Goal: Task Accomplishment & Management: Complete application form

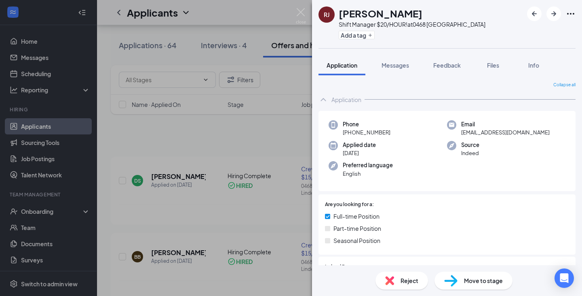
scroll to position [283, 0]
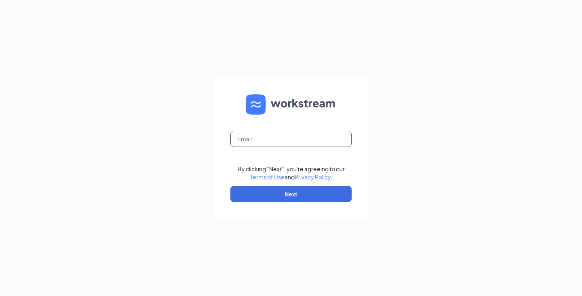
click at [277, 138] on input "text" at bounding box center [291, 139] width 121 height 16
type input "coryboucher7@gmail.com"
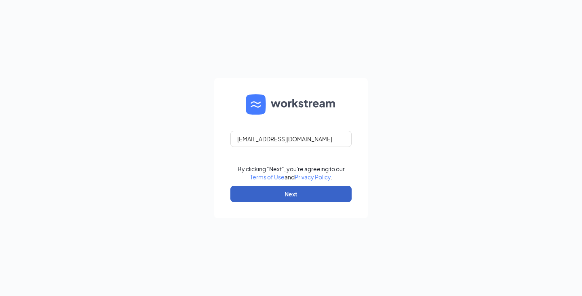
click at [291, 194] on button "Next" at bounding box center [291, 194] width 121 height 16
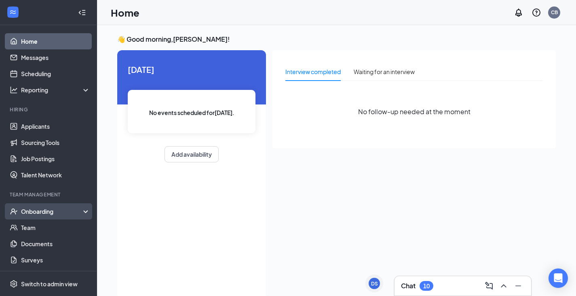
click at [40, 212] on div "Onboarding" at bounding box center [52, 211] width 62 height 8
click at [47, 227] on link "Overview" at bounding box center [55, 227] width 69 height 16
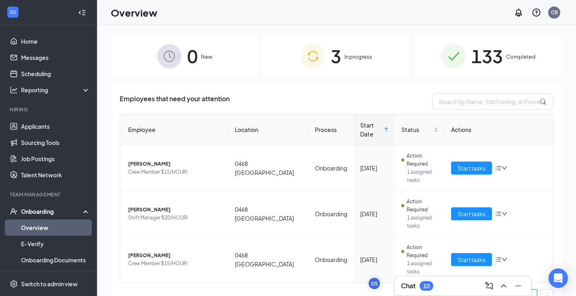
click at [370, 57] on div "3 In progress" at bounding box center [337, 56] width 148 height 42
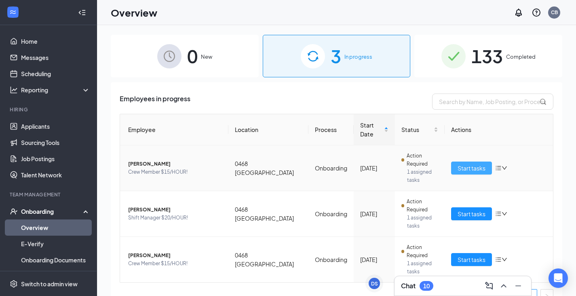
click at [459, 165] on span "Start tasks" at bounding box center [472, 167] width 28 height 9
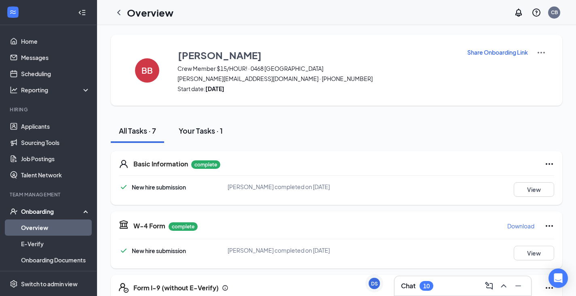
click at [205, 135] on div "Your Tasks · 1" at bounding box center [201, 130] width 44 height 10
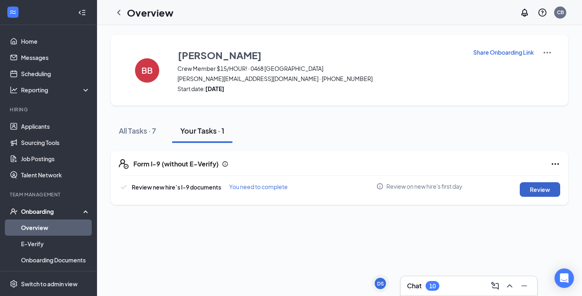
click at [534, 186] on button "Review" at bounding box center [540, 189] width 40 height 15
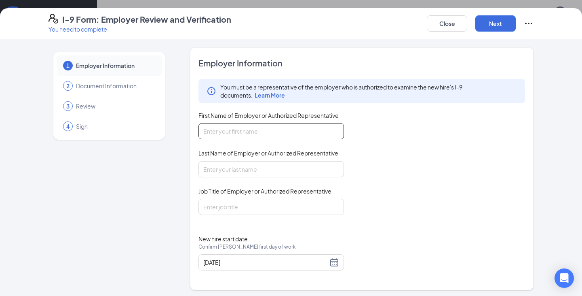
click at [220, 127] on input "First Name of Employer or Authorized Representative" at bounding box center [272, 131] width 146 height 16
type input "[PERSON_NAME]"
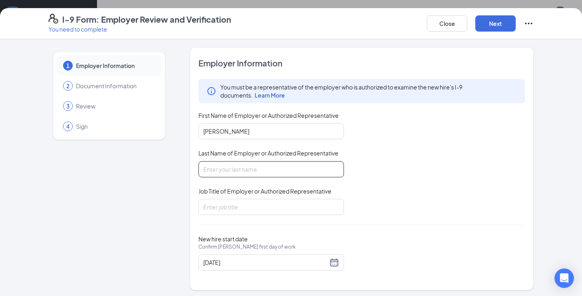
click at [248, 171] on input "Last Name of Employer or Authorized Representative" at bounding box center [272, 169] width 146 height 16
type input "[PERSON_NAME]"
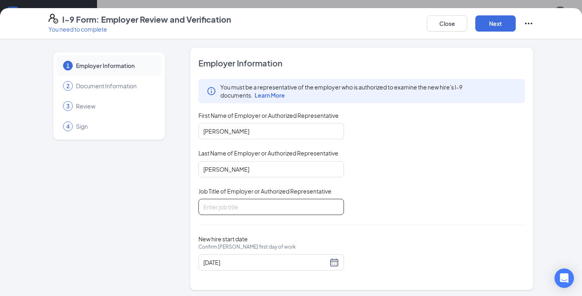
click at [247, 203] on input "Job Title of Employer or Authorized Representative" at bounding box center [272, 207] width 146 height 16
type input "Manager"
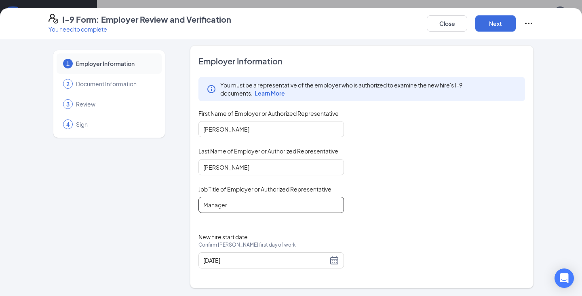
scroll to position [2, 0]
click at [500, 21] on button "Next" at bounding box center [496, 23] width 40 height 16
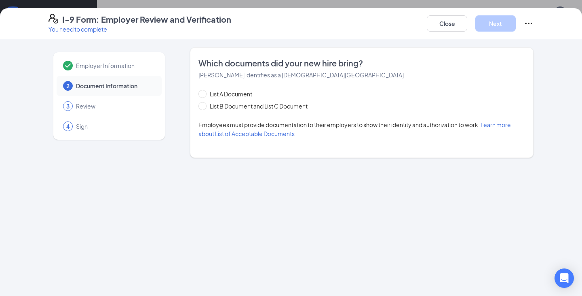
scroll to position [0, 0]
click at [202, 102] on input "List B Document and List C Document" at bounding box center [202, 105] width 6 height 6
radio input "true"
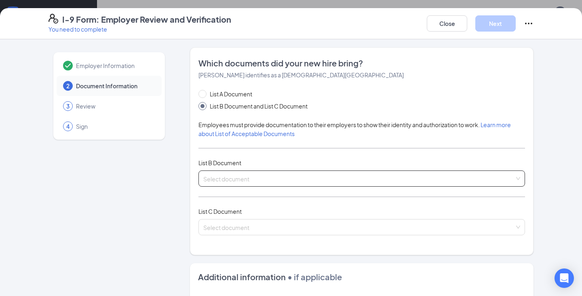
click at [237, 176] on input "search" at bounding box center [358, 177] width 311 height 12
click at [275, 175] on input "search" at bounding box center [358, 177] width 311 height 12
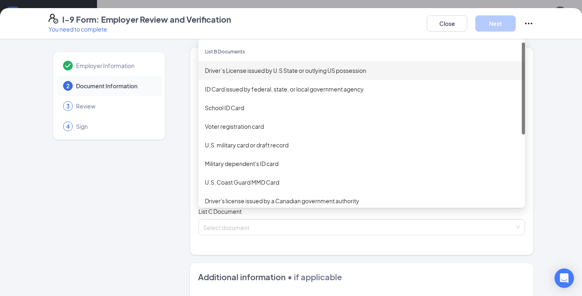
click at [265, 72] on div "Driver’s License issued by U.S State or outlying US possession" at bounding box center [362, 70] width 314 height 9
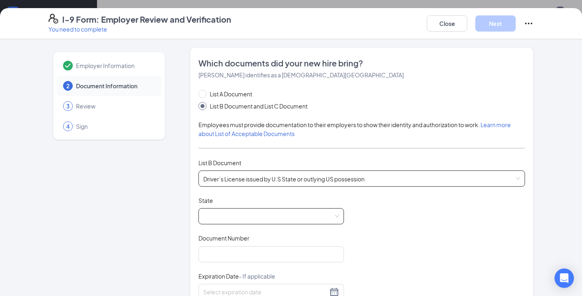
click at [250, 220] on span at bounding box center [271, 215] width 136 height 15
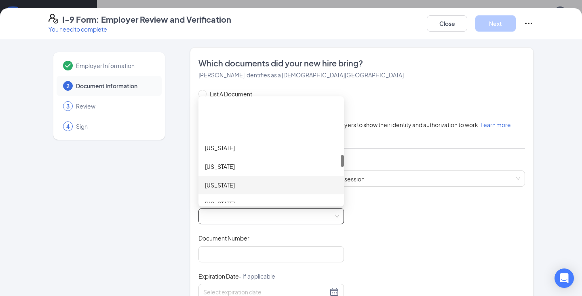
scroll to position [485, 0]
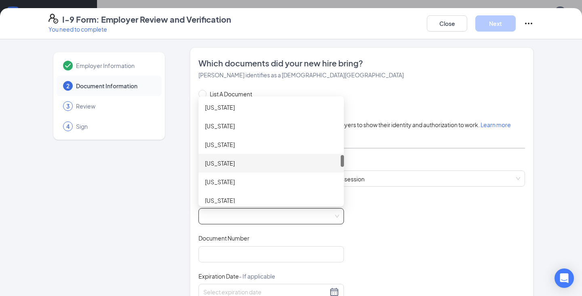
click at [222, 165] on div "[US_STATE]" at bounding box center [271, 163] width 133 height 9
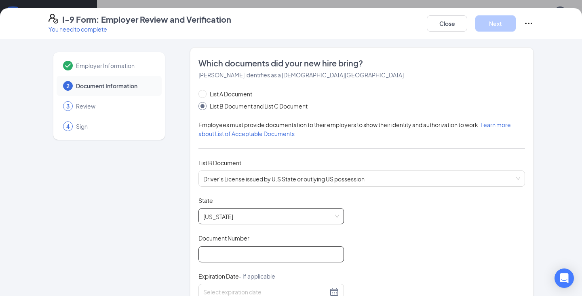
click at [225, 256] on input "Document Number" at bounding box center [272, 254] width 146 height 16
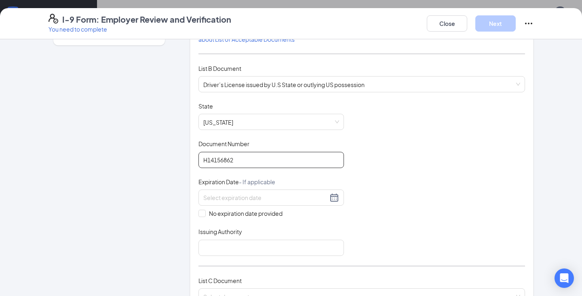
scroll to position [121, 0]
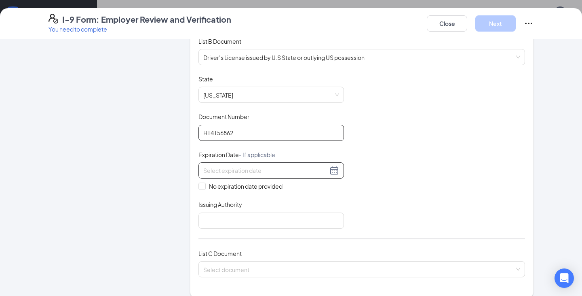
type input "H14156862"
click at [330, 172] on div at bounding box center [271, 170] width 136 height 10
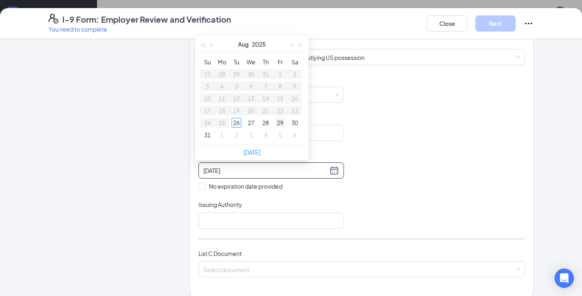
type input "[DATE]"
click at [258, 41] on button "2025" at bounding box center [259, 44] width 14 height 16
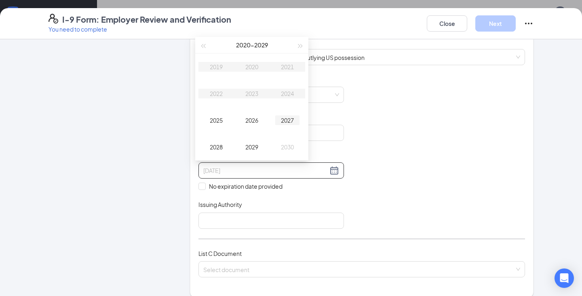
click at [287, 127] on td "2027" at bounding box center [288, 120] width 36 height 27
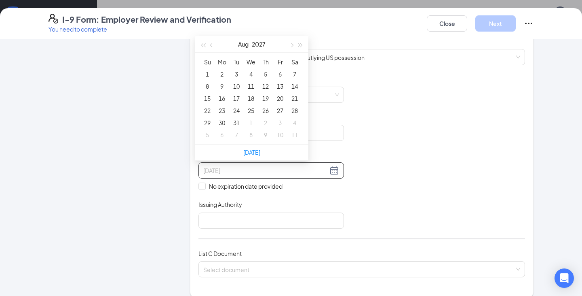
type input "[DATE]"
click at [244, 46] on button "Aug" at bounding box center [243, 44] width 11 height 16
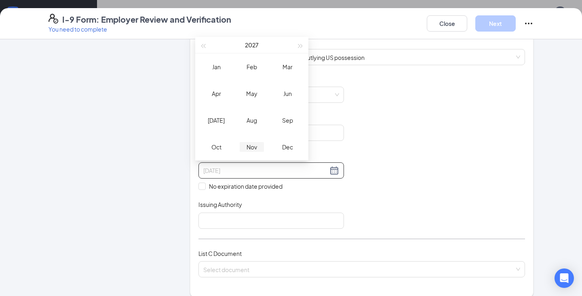
type input "[DATE]"
click at [256, 148] on div "Nov" at bounding box center [252, 147] width 24 height 10
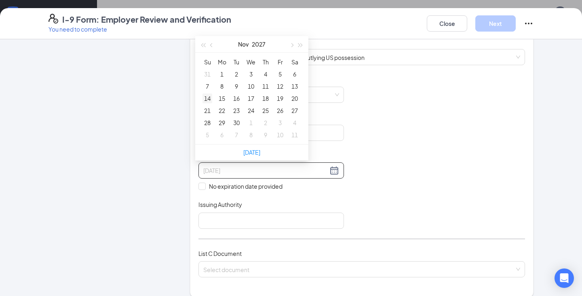
type input "[DATE]"
click at [207, 98] on div "14" at bounding box center [208, 98] width 10 height 10
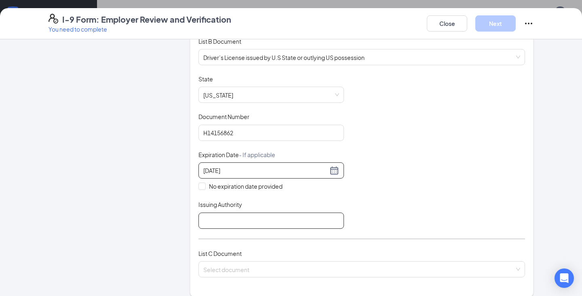
click at [227, 215] on input "Issuing Authority" at bounding box center [272, 220] width 146 height 16
type input "[US_STATE]"
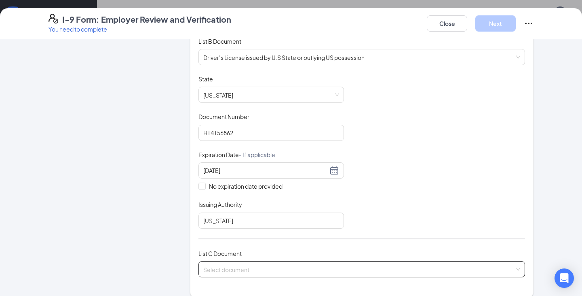
click at [237, 265] on input "search" at bounding box center [358, 267] width 311 height 12
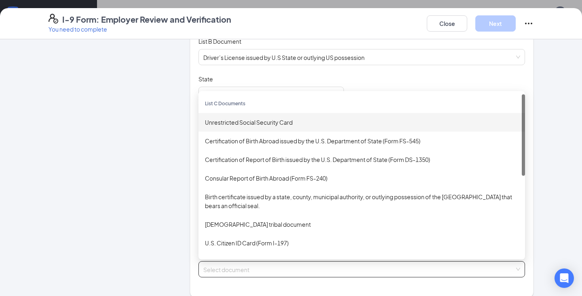
click at [219, 120] on div "Unrestricted Social Security Card" at bounding box center [362, 122] width 314 height 9
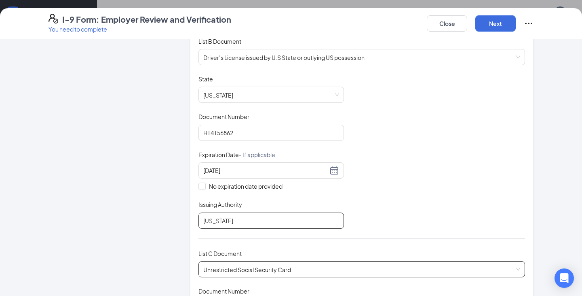
scroll to position [162, 0]
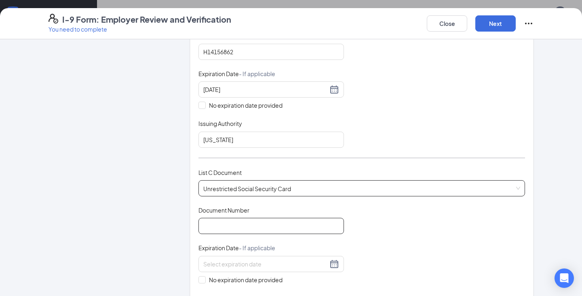
click at [239, 230] on div "List A Document List B Document and List C Document Employees must provide docu…" at bounding box center [362, 104] width 327 height 434
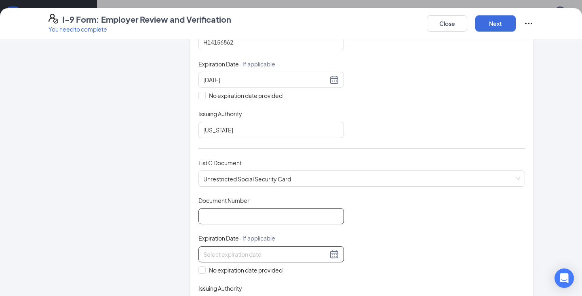
scroll to position [243, 0]
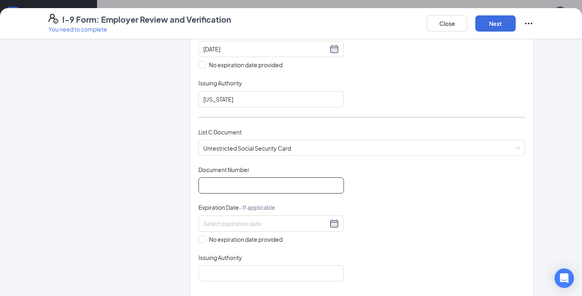
click at [211, 191] on input "Document Number" at bounding box center [272, 185] width 146 height 16
type input "506577741"
click at [206, 241] on span "No expiration date provided" at bounding box center [246, 239] width 80 height 9
click at [203, 241] on input "No expiration date provided" at bounding box center [202, 238] width 6 height 6
checkbox input "true"
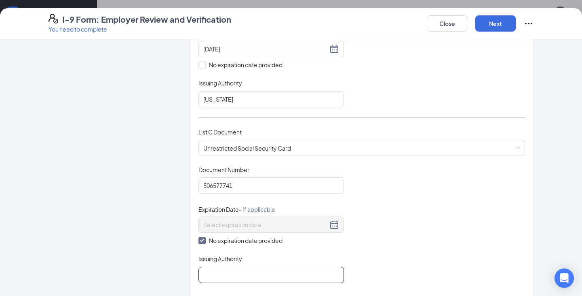
click at [215, 268] on input "Issuing Authority" at bounding box center [272, 275] width 146 height 16
type input "SSA"
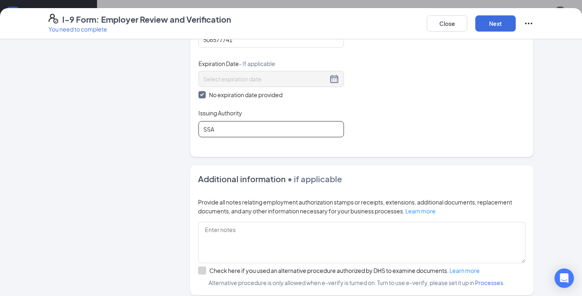
scroll to position [404, 0]
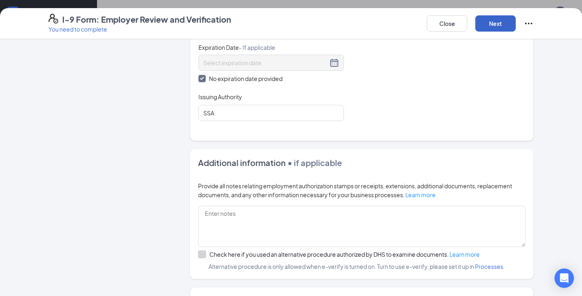
click at [494, 24] on button "Next" at bounding box center [496, 23] width 40 height 16
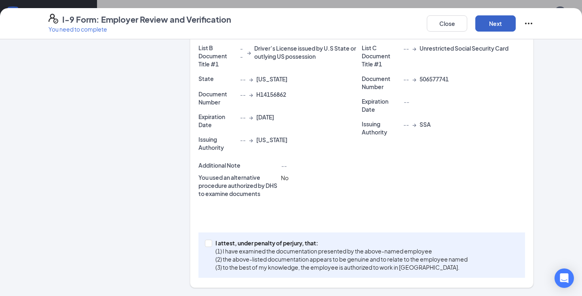
scroll to position [178, 0]
click at [207, 244] on input "I attest, under penalty of [PERSON_NAME], that: (1) I have examined the documen…" at bounding box center [208, 242] width 6 height 6
checkbox input "true"
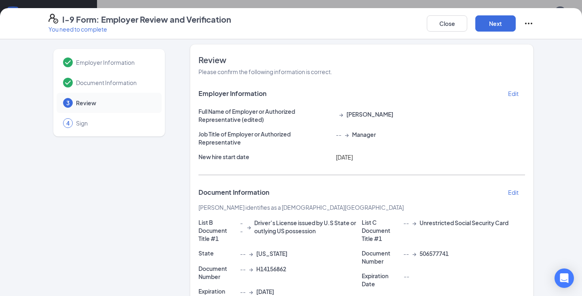
scroll to position [0, 0]
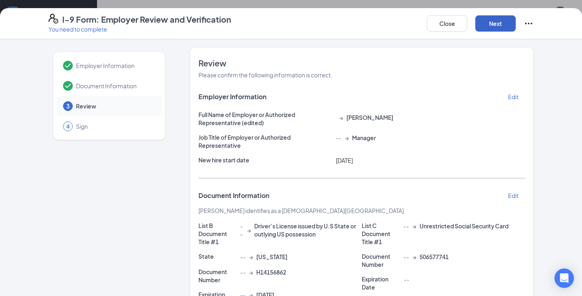
click at [492, 22] on button "Next" at bounding box center [496, 23] width 40 height 16
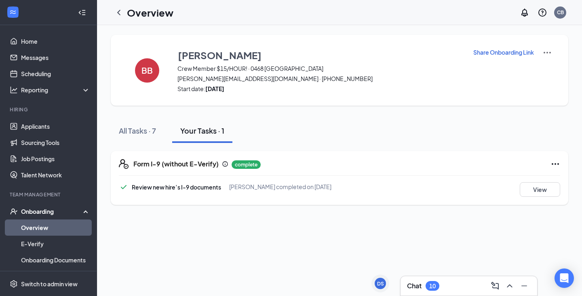
click at [122, 15] on icon "ChevronLeft" at bounding box center [119, 13] width 10 height 10
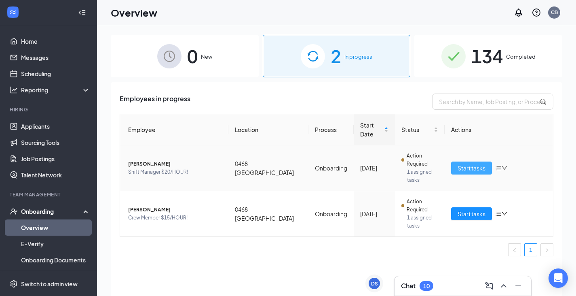
click at [471, 170] on span "Start tasks" at bounding box center [472, 167] width 28 height 9
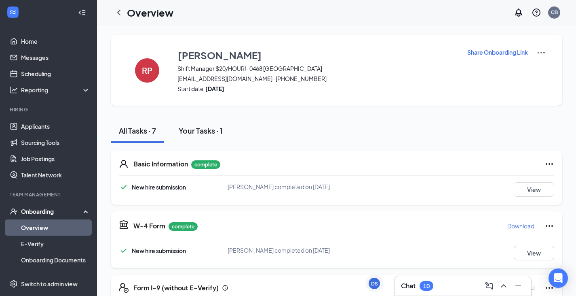
click at [206, 135] on div "Your Tasks · 1" at bounding box center [201, 130] width 44 height 10
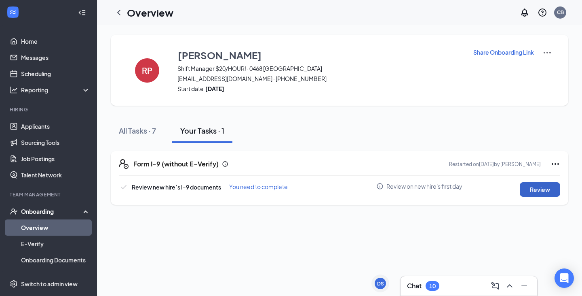
click at [540, 193] on button "Review" at bounding box center [540, 189] width 40 height 15
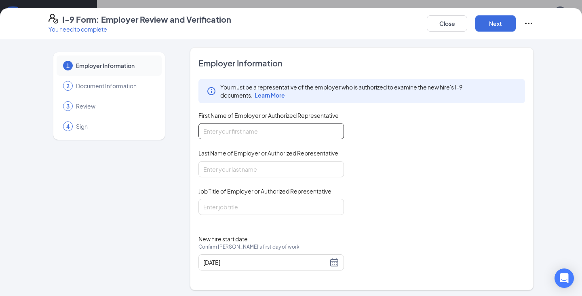
click at [245, 128] on input "First Name of Employer or Authorized Representative" at bounding box center [272, 131] width 146 height 16
type input "[PERSON_NAME]"
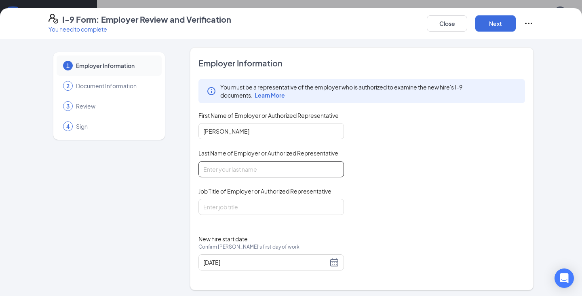
click at [241, 169] on input "Last Name of Employer or Authorized Representative" at bounding box center [272, 169] width 146 height 16
type input "[PERSON_NAME]"
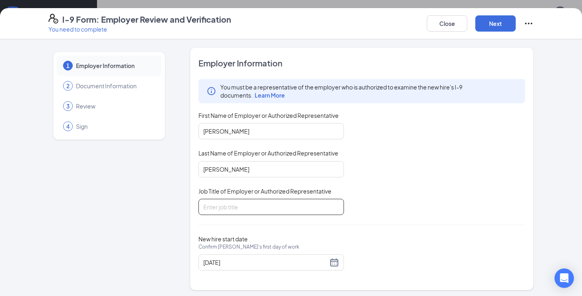
click at [239, 203] on input "Job Title of Employer or Authorized Representative" at bounding box center [272, 207] width 146 height 16
type input "Manager"
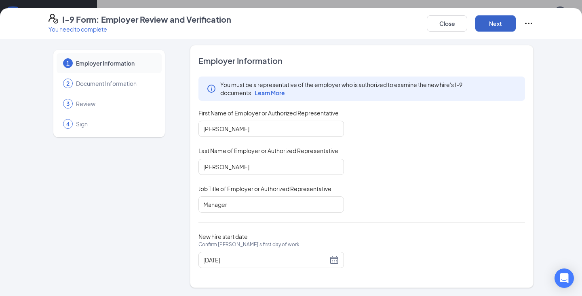
click at [495, 28] on button "Next" at bounding box center [496, 23] width 40 height 16
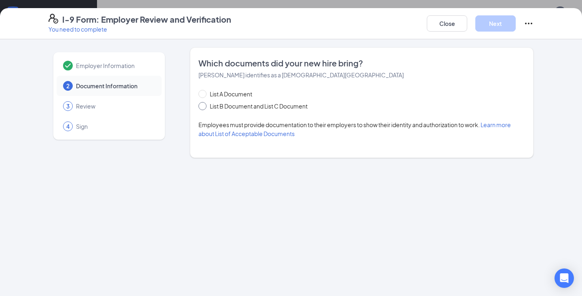
click at [205, 106] on span at bounding box center [203, 106] width 8 height 8
click at [204, 106] on input "List B Document and List C Document" at bounding box center [202, 105] width 6 height 6
radio input "true"
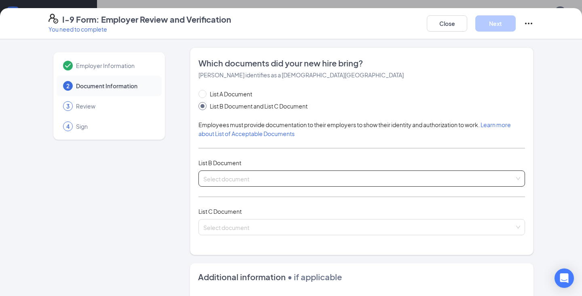
click at [233, 170] on div "List A Document List B Document and List C Document Employees must provide docu…" at bounding box center [362, 166] width 327 height 155
click at [235, 179] on input "search" at bounding box center [358, 177] width 311 height 12
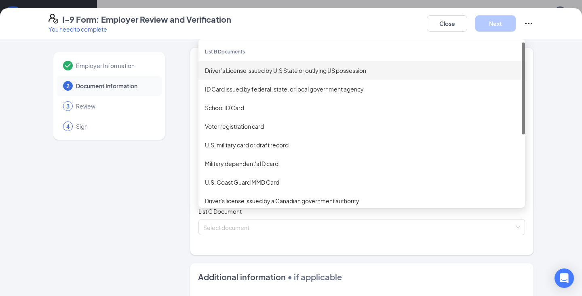
click at [246, 77] on div "Driver’s License issued by U.S State or outlying US possession" at bounding box center [362, 70] width 327 height 19
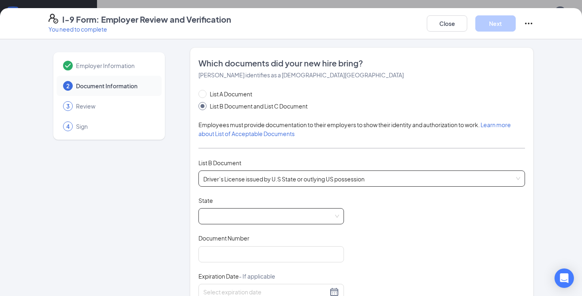
click at [301, 221] on span at bounding box center [271, 215] width 136 height 15
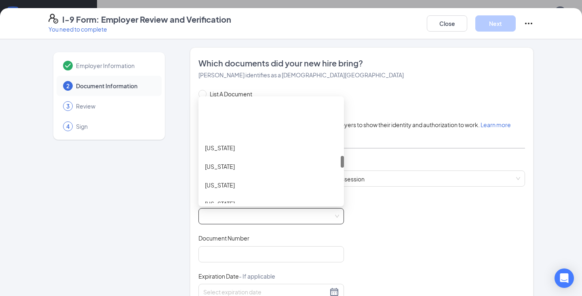
scroll to position [485, 0]
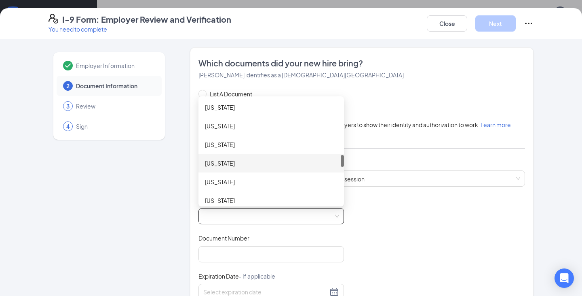
click at [232, 168] on div "[US_STATE]" at bounding box center [272, 163] width 146 height 19
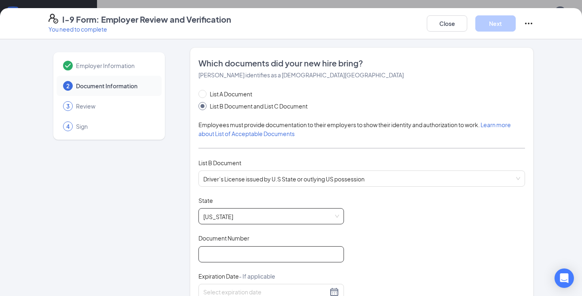
click at [224, 255] on input "Document Number" at bounding box center [272, 254] width 146 height 16
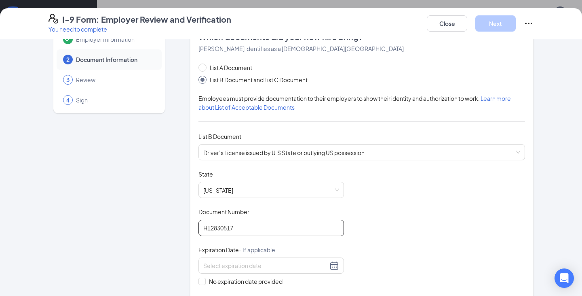
scroll to position [40, 0]
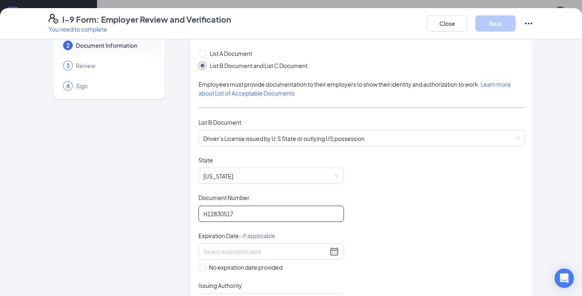
type input "H12830517"
click at [269, 250] on input at bounding box center [265, 251] width 125 height 9
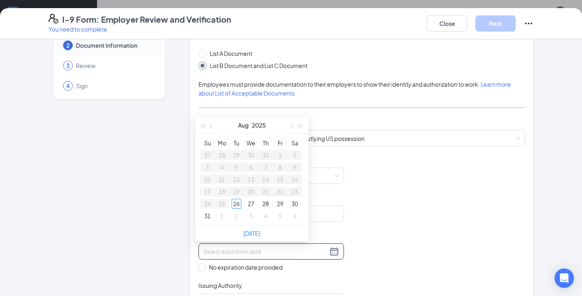
type input "[DATE]"
click at [260, 123] on button "2025" at bounding box center [259, 125] width 14 height 16
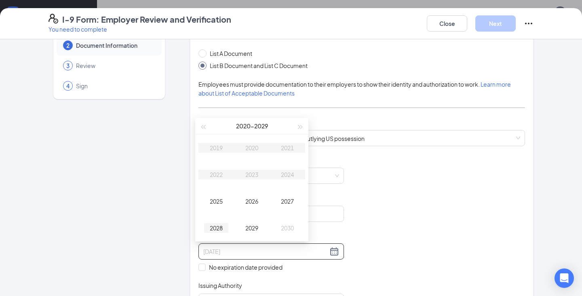
type input "[DATE]"
click at [220, 226] on div "2028" at bounding box center [216, 228] width 24 height 10
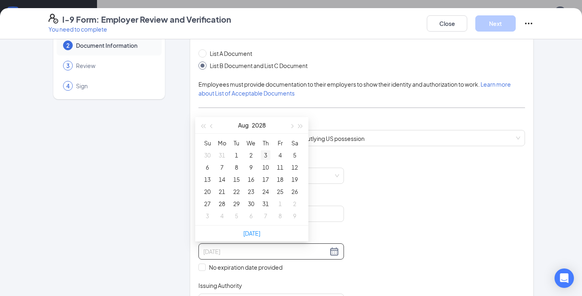
type input "[DATE]"
click at [245, 121] on button "Aug" at bounding box center [243, 125] width 11 height 16
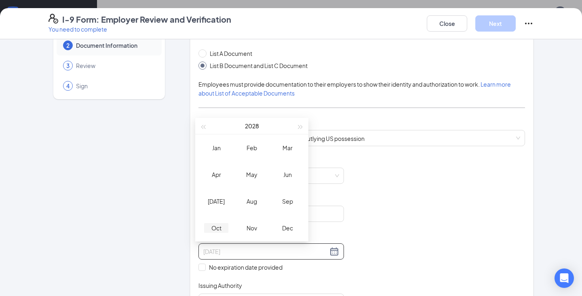
type input "[DATE]"
click at [217, 226] on div "Oct" at bounding box center [216, 228] width 24 height 10
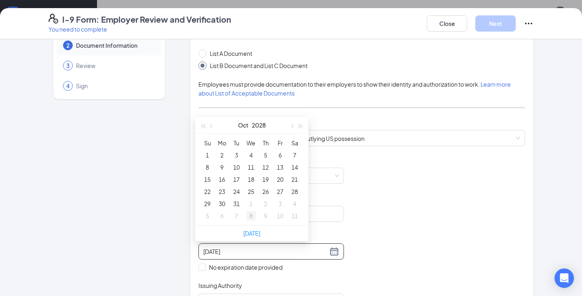
type input "[DATE]"
click at [263, 193] on div "26" at bounding box center [266, 191] width 10 height 10
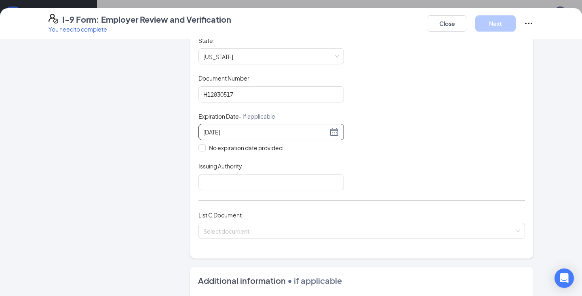
scroll to position [162, 0]
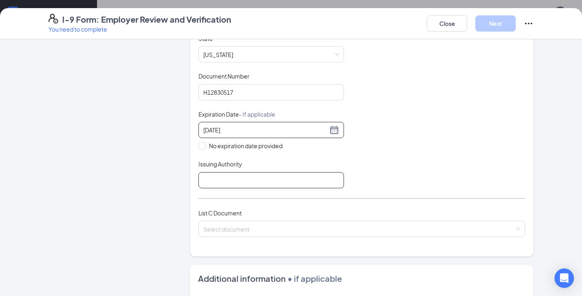
click at [233, 174] on input "Issuing Authority" at bounding box center [272, 180] width 146 height 16
type input "[US_STATE]"
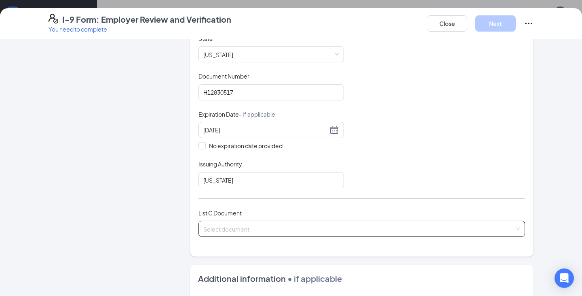
click at [250, 227] on input "search" at bounding box center [358, 227] width 311 height 12
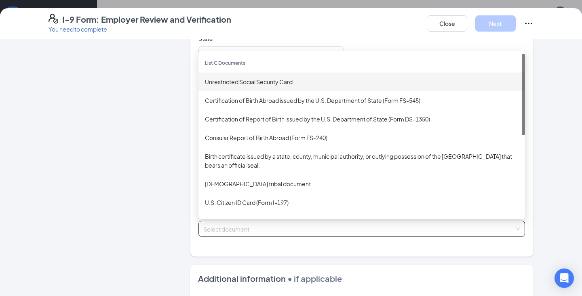
click at [253, 84] on div "Unrestricted Social Security Card" at bounding box center [362, 81] width 314 height 9
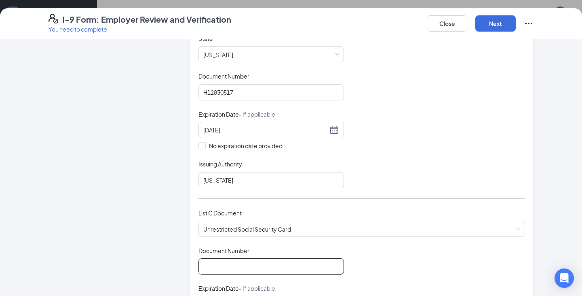
click at [241, 259] on input "Document Number" at bounding box center [272, 266] width 146 height 16
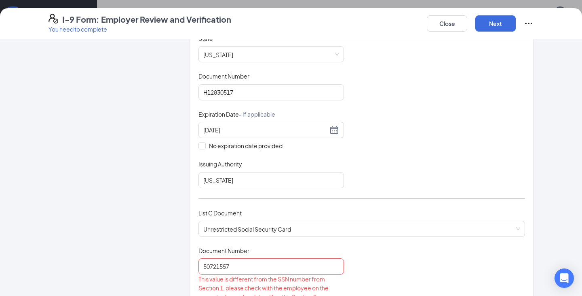
click at [169, 233] on div "Employer Information 2 Document Information 3 Review 4 Sign Which documents did…" at bounding box center [291, 254] width 485 height 737
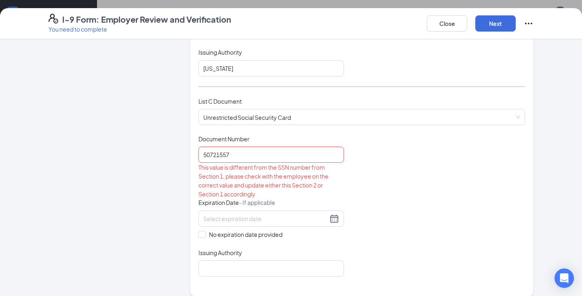
scroll to position [324, 0]
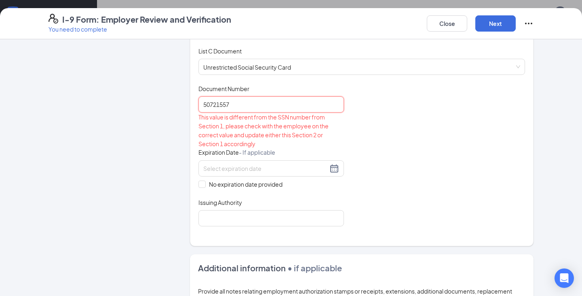
click at [249, 106] on input "50721557" at bounding box center [272, 104] width 146 height 16
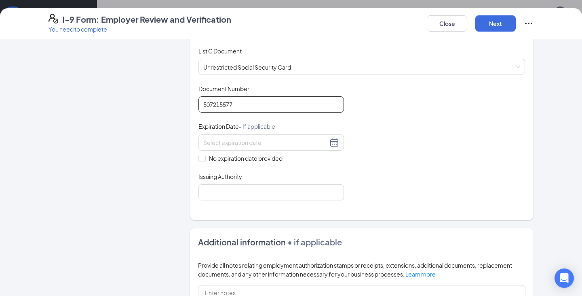
type input "507215577"
click at [375, 149] on div "Document Title Unrestricted Social Security Card Document Number 507215577 Expi…" at bounding box center [362, 143] width 327 height 116
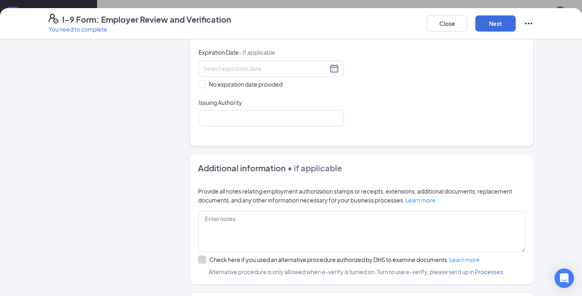
scroll to position [404, 0]
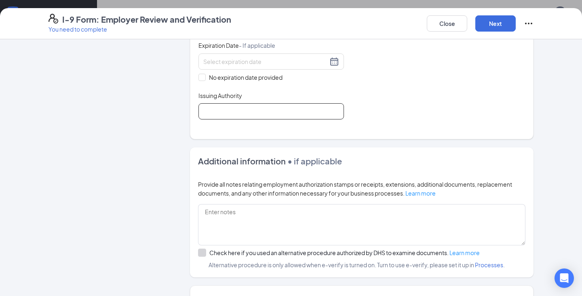
click at [260, 115] on input "Issuing Authority" at bounding box center [272, 111] width 146 height 16
type input "SSA"
click at [495, 27] on button "Next" at bounding box center [496, 23] width 40 height 16
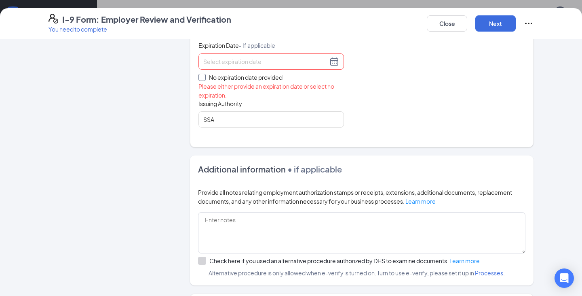
click at [201, 77] on input "No expiration date provided" at bounding box center [202, 77] width 6 height 6
checkbox input "true"
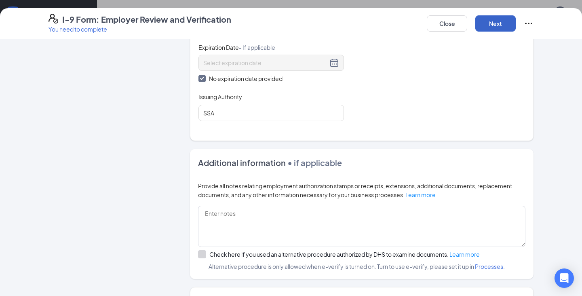
click at [495, 21] on button "Next" at bounding box center [496, 23] width 40 height 16
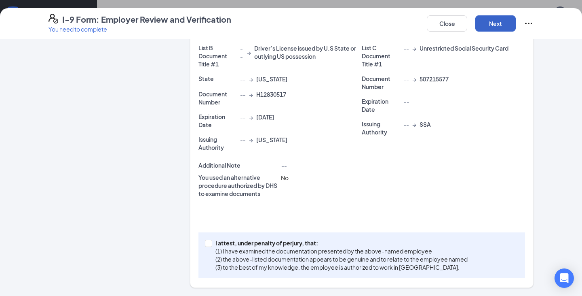
click at [495, 21] on button "Next" at bounding box center [496, 23] width 40 height 16
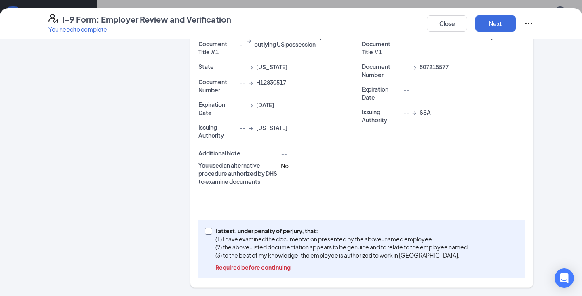
click at [212, 229] on span "I attest, under penalty of [PERSON_NAME], that: (1) I have examined the documen…" at bounding box center [341, 249] width 259 height 44
click at [210, 229] on input "I attest, under penalty of [PERSON_NAME], that: (1) I have examined the documen…" at bounding box center [208, 230] width 6 height 6
checkbox input "true"
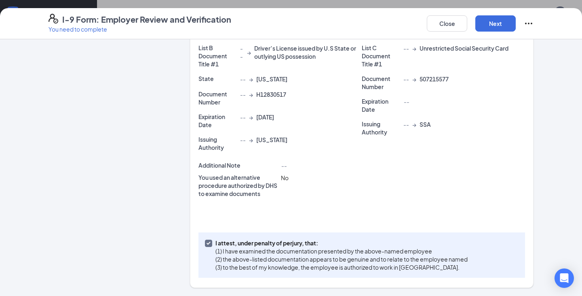
scroll to position [178, 0]
click at [494, 30] on button "Next" at bounding box center [496, 23] width 40 height 16
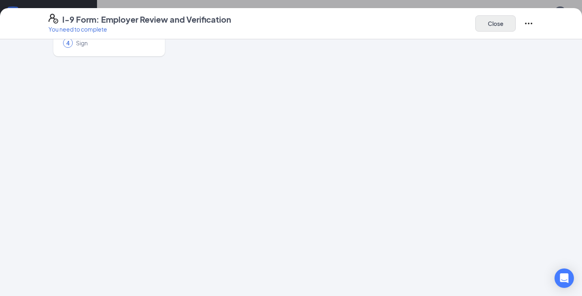
scroll to position [0, 0]
